Goal: Task Accomplishment & Management: Use online tool/utility

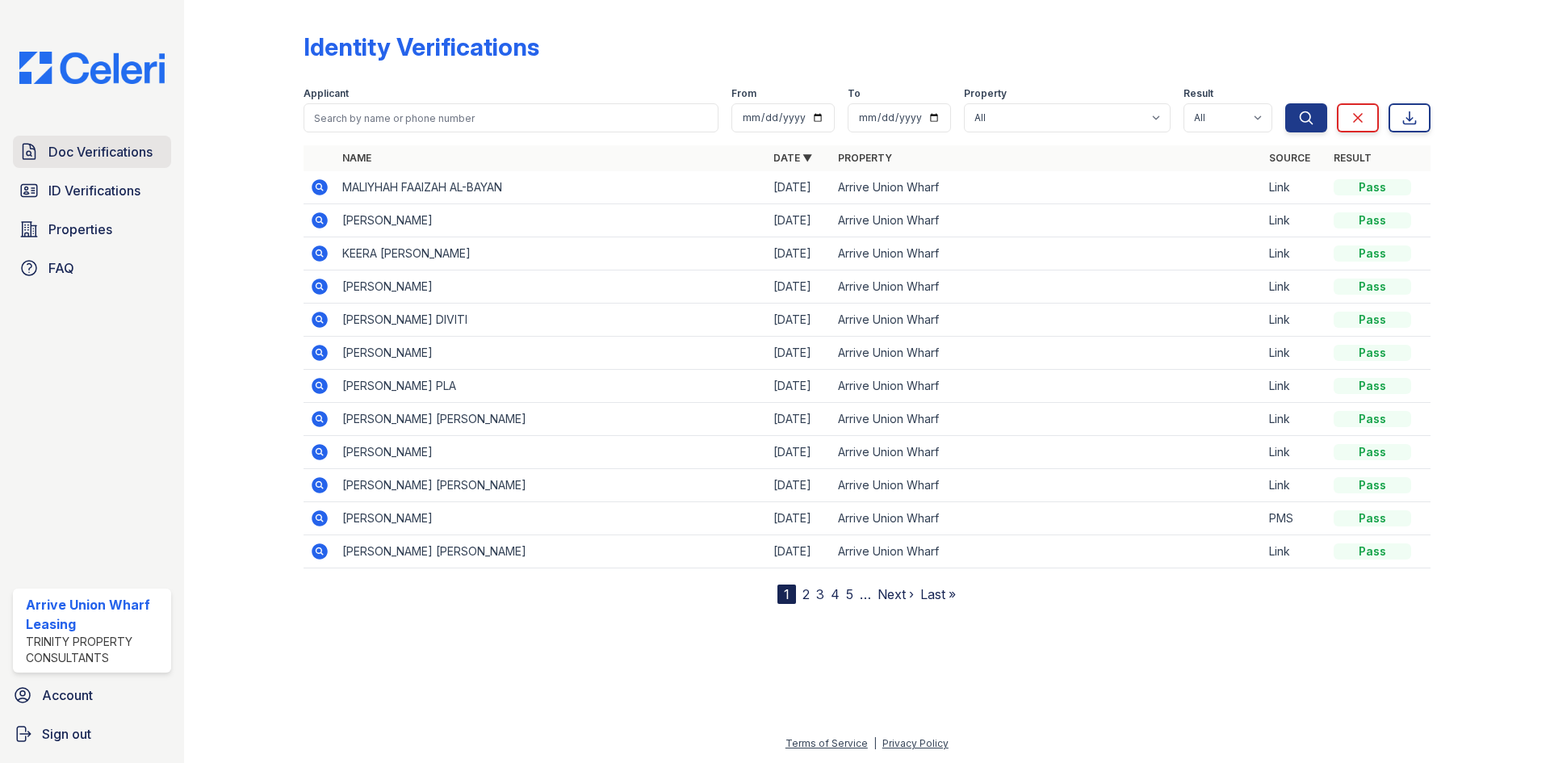
click at [110, 151] on span "Doc Verifications" at bounding box center [100, 151] width 104 height 19
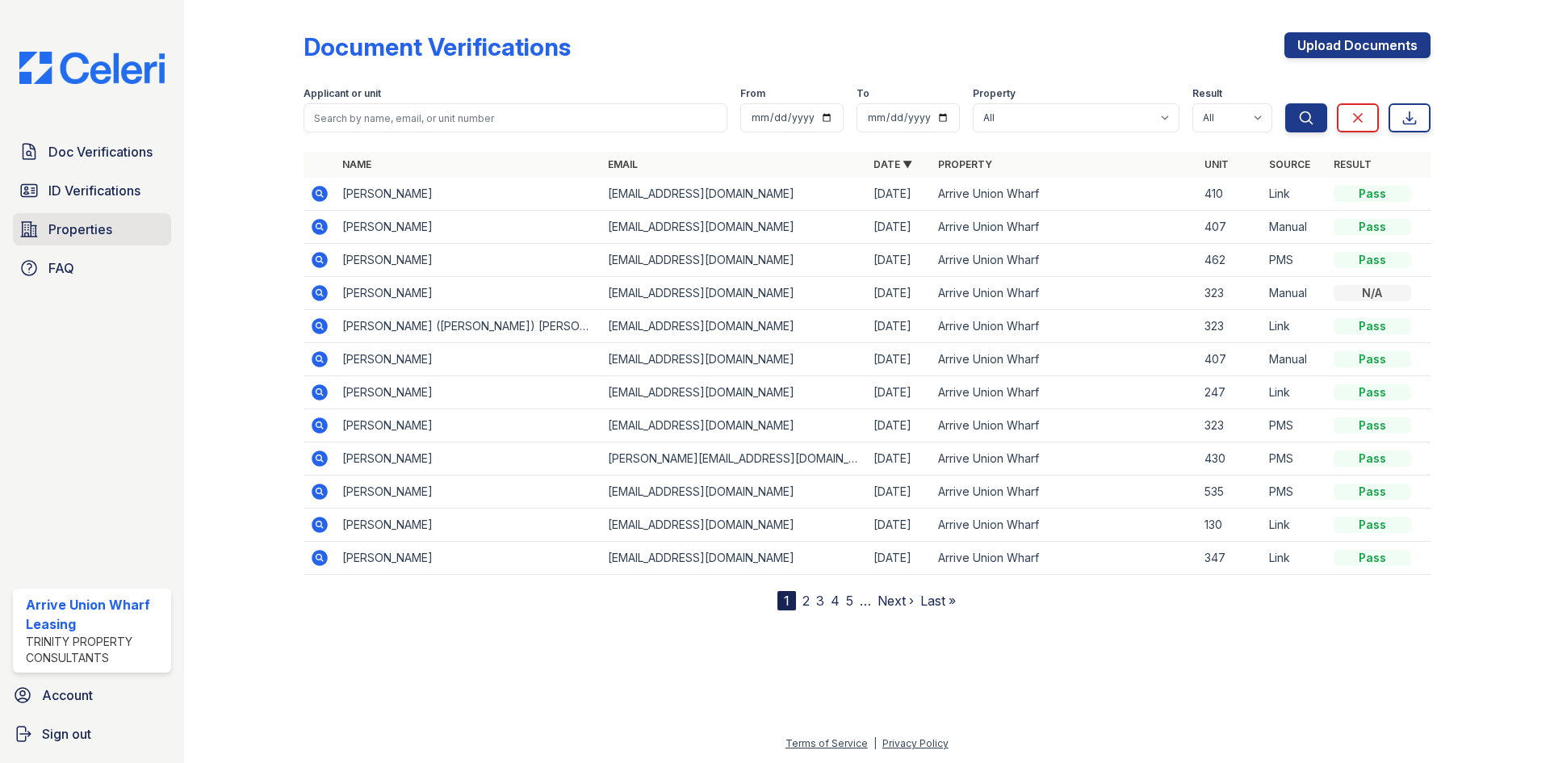
click at [99, 228] on span "Properties" at bounding box center [80, 229] width 64 height 19
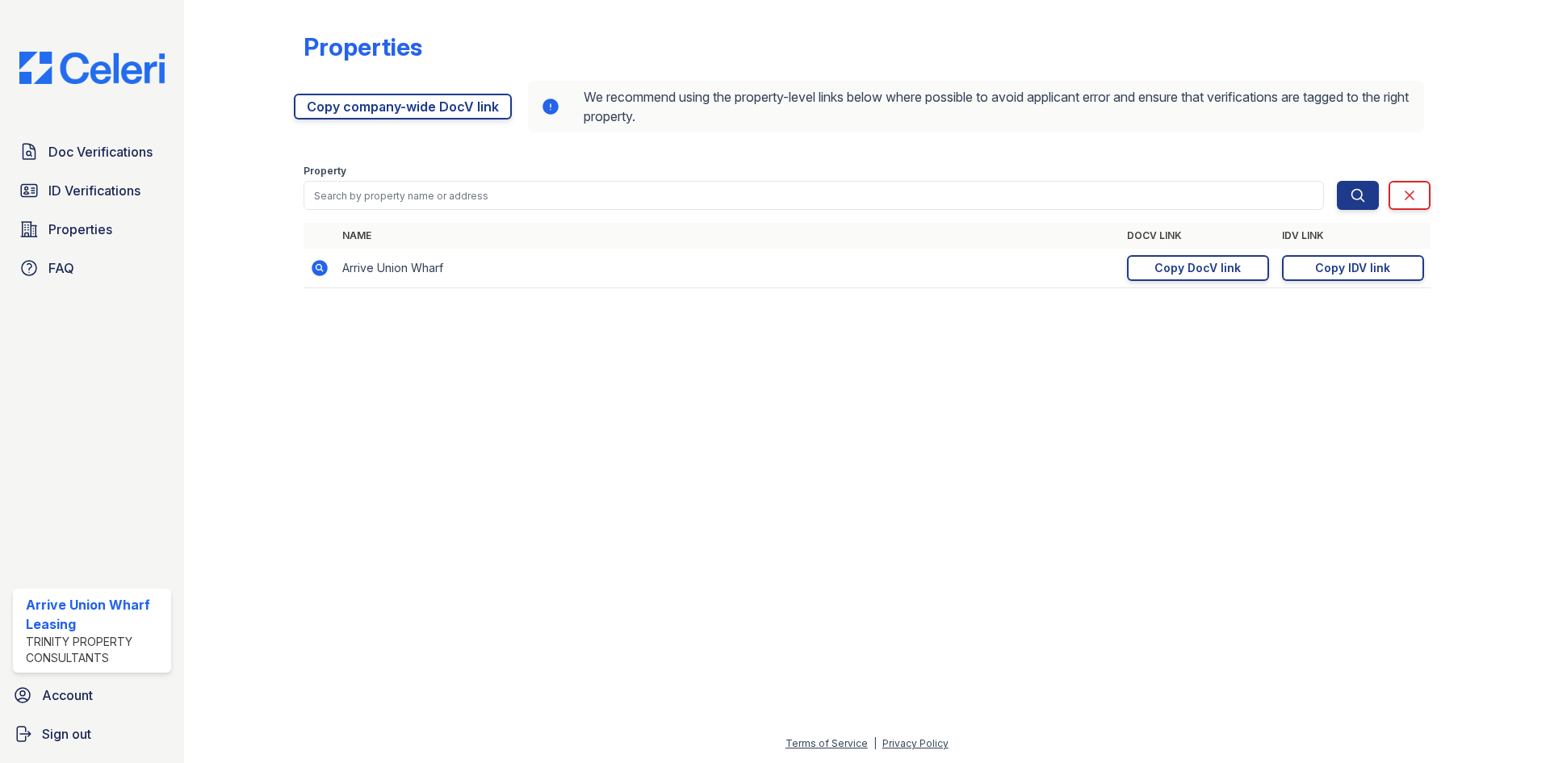
click at [1362, 281] on td "[URL][DOMAIN_NAME] Copy IDV link Copy link" at bounding box center [1353, 269] width 155 height 40
click at [1362, 274] on div "Copy IDV link" at bounding box center [1352, 268] width 75 height 16
